Goal: Information Seeking & Learning: Learn about a topic

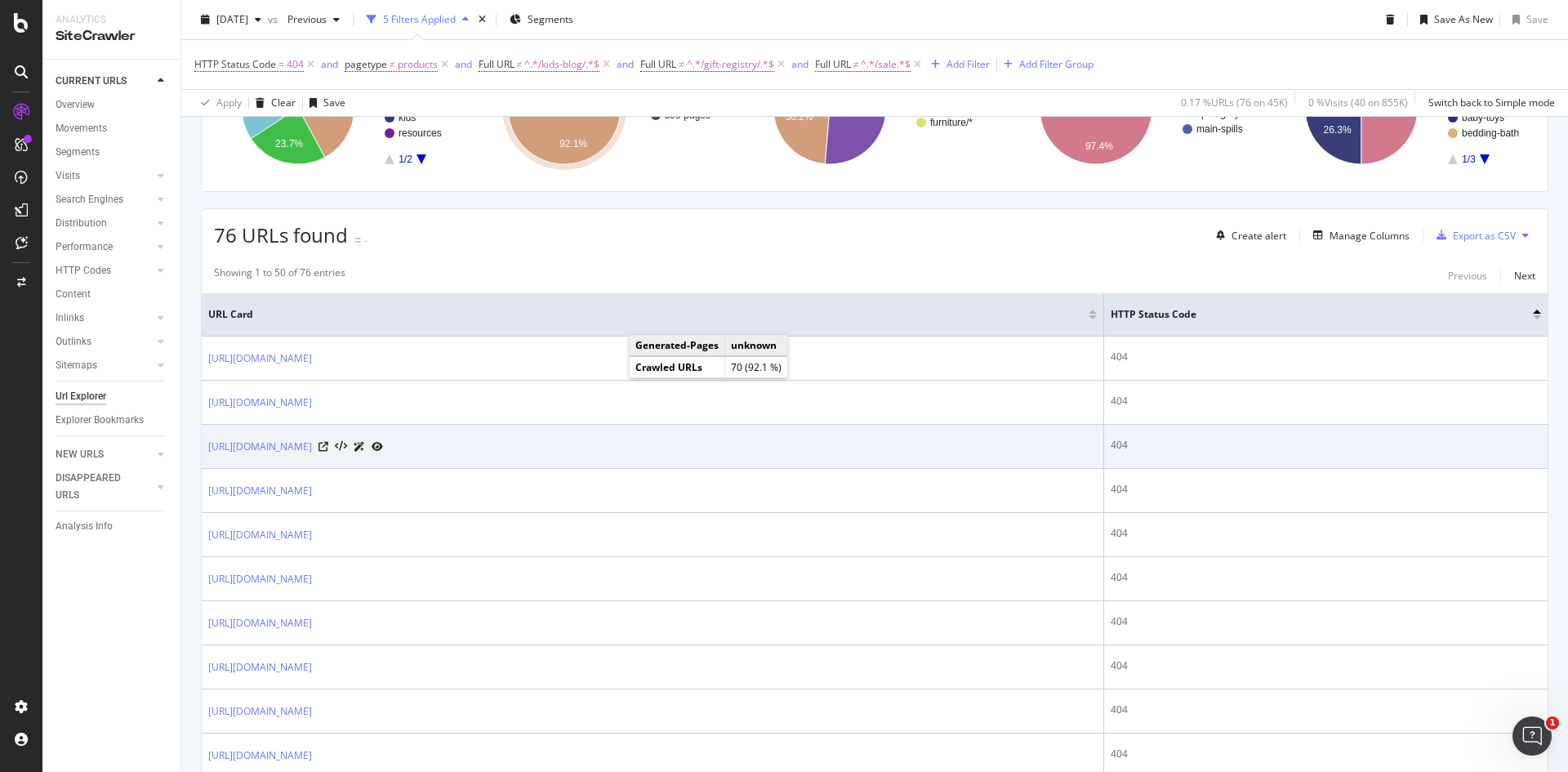
scroll to position [327, 0]
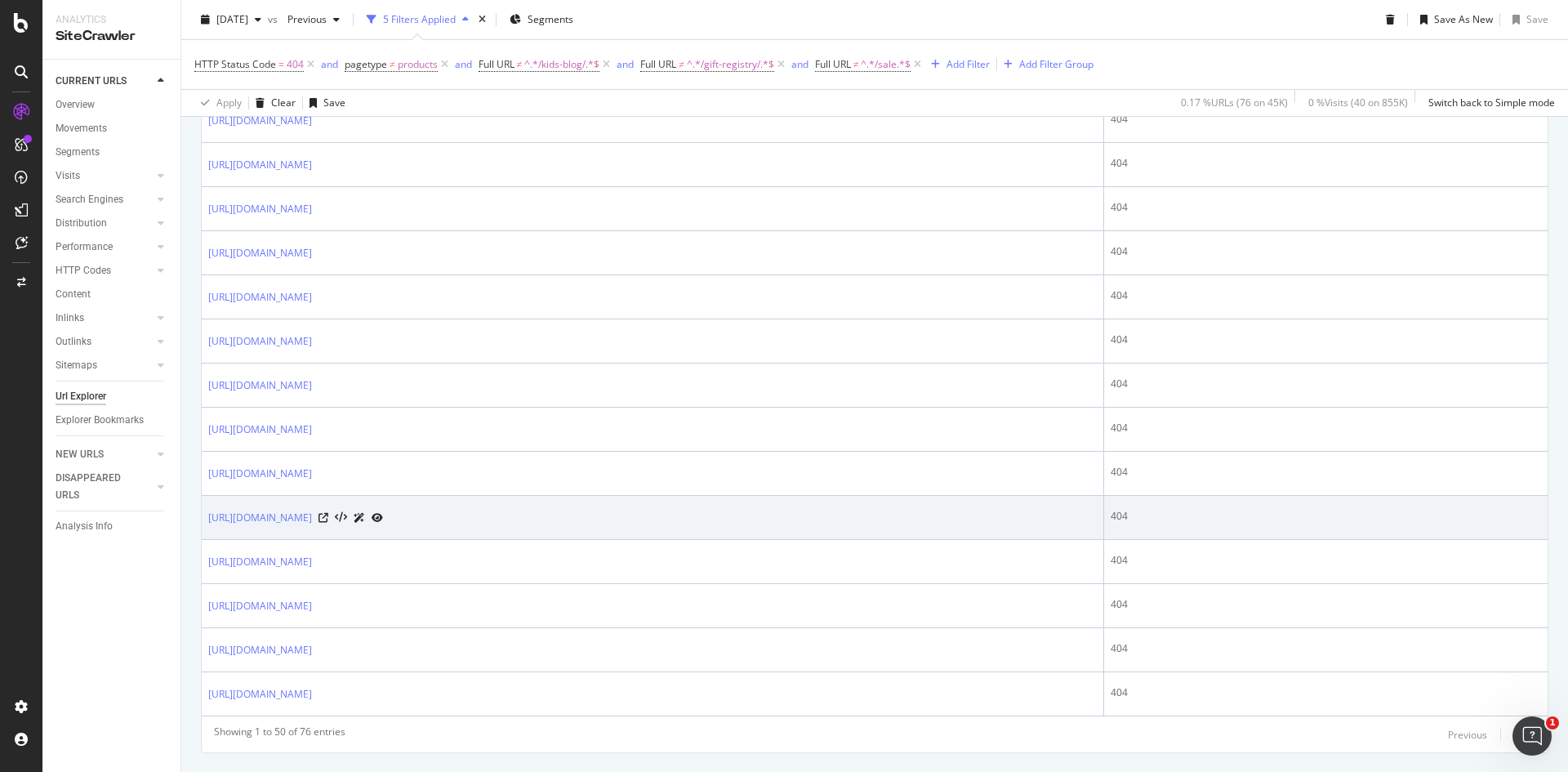
scroll to position [2121, 0]
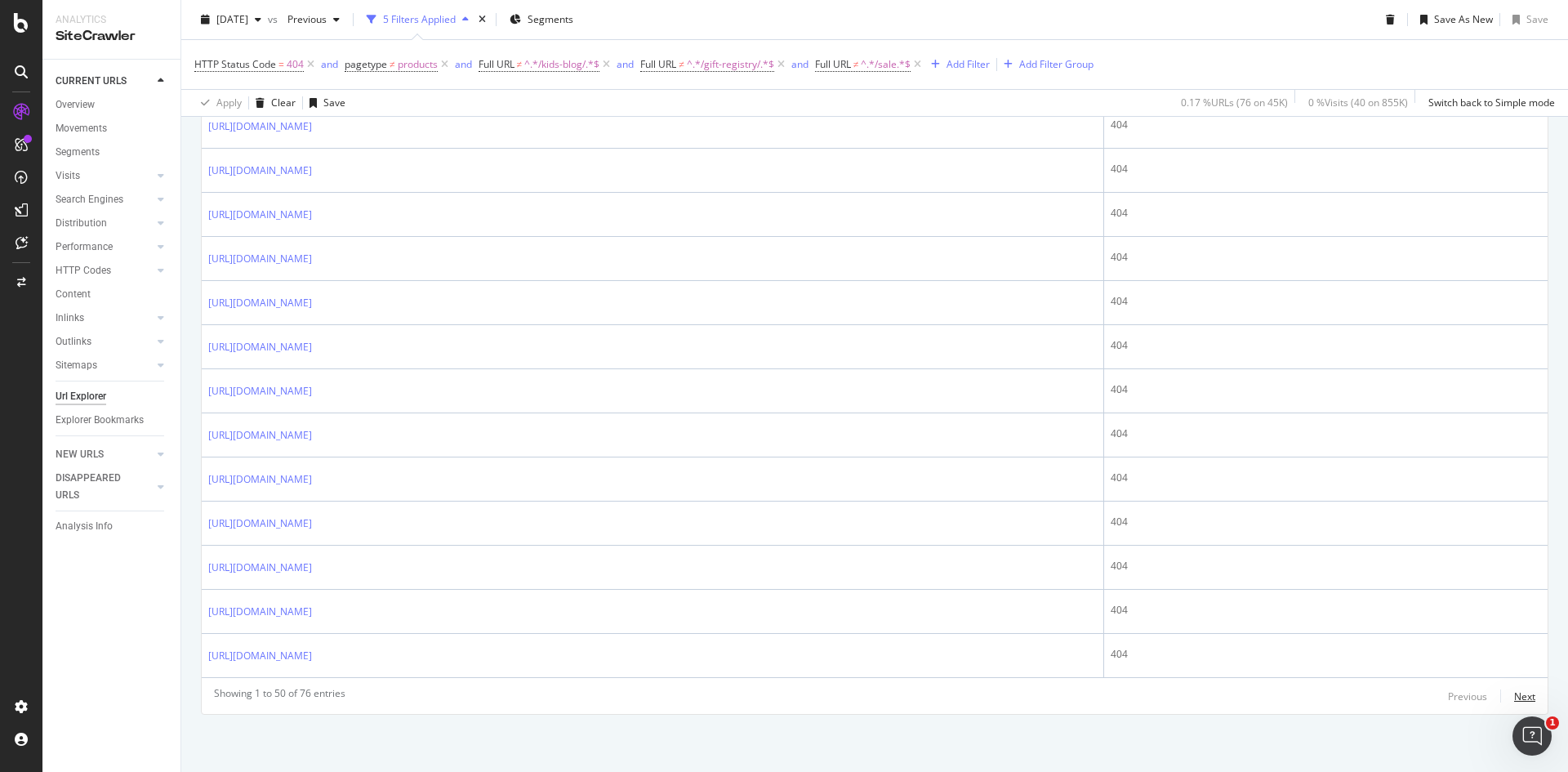
click at [1513, 701] on div "Next" at bounding box center [1523, 696] width 21 height 14
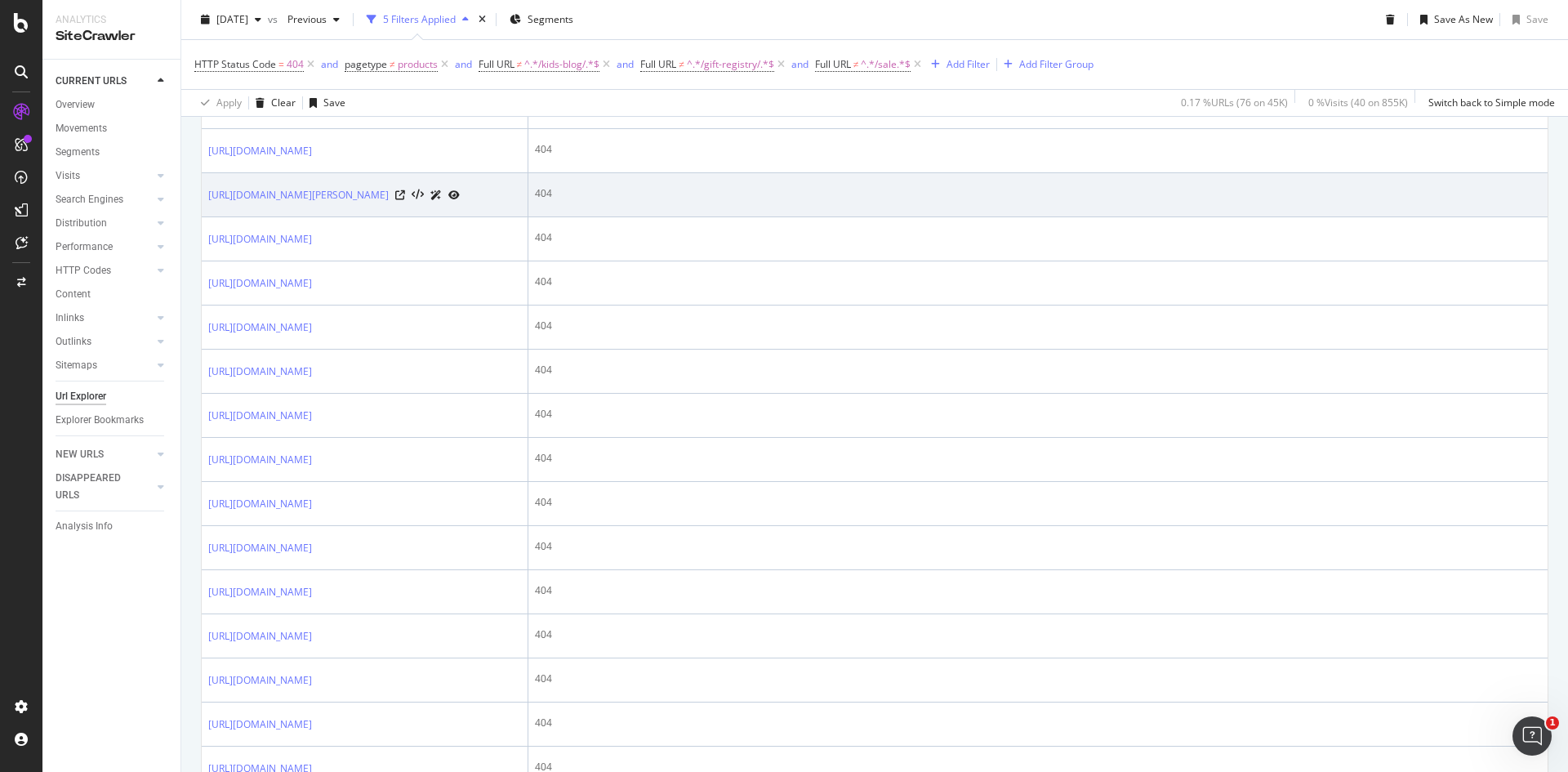
scroll to position [817, 0]
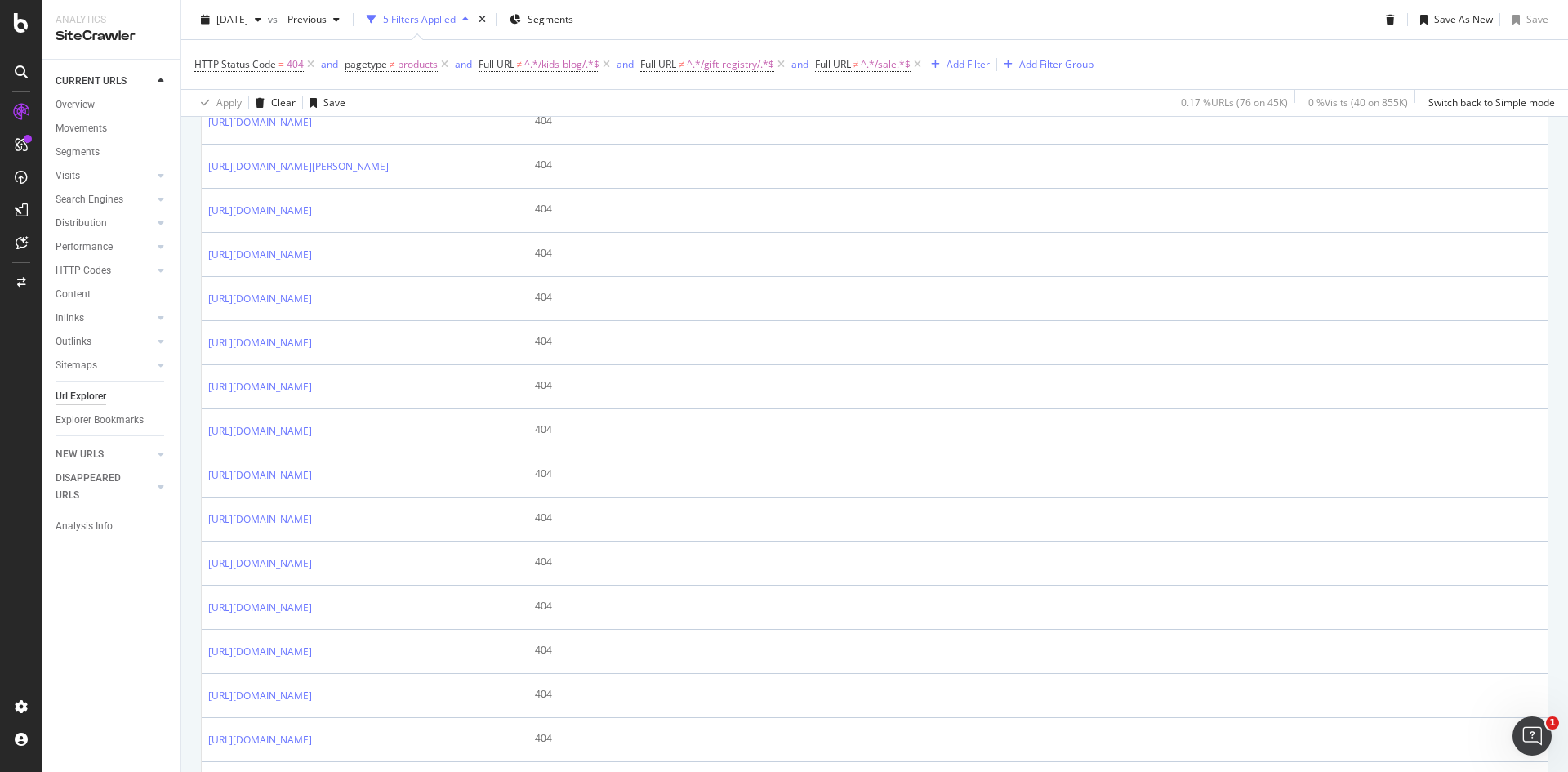
drag, startPoint x: 453, startPoint y: 438, endPoint x: 78, endPoint y: 615, distance: 414.7
click at [78, 615] on div "CURRENT URLS Overview Movements Segments Visits Analysis Orphan URLs Search Eng…" at bounding box center [112, 415] width 138 height 712
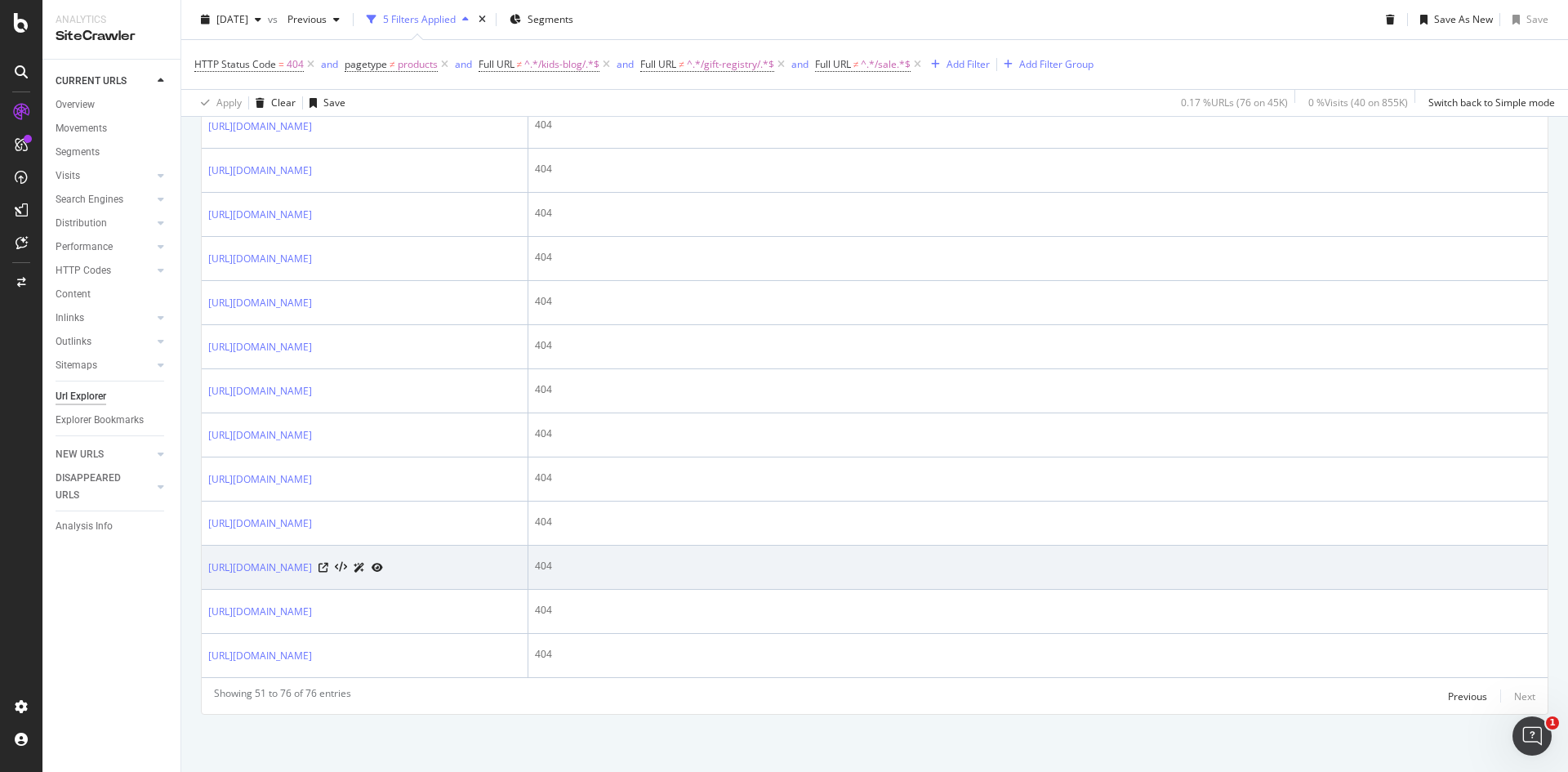
scroll to position [1466, 0]
